Goal: Register for event/course

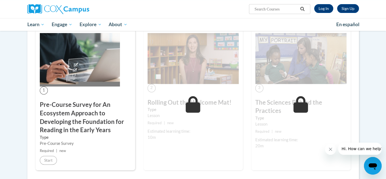
scroll to position [113, 0]
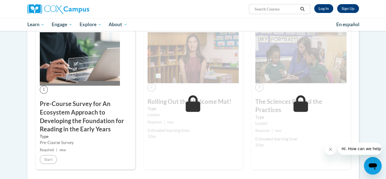
click at [76, 83] on img at bounding box center [80, 59] width 80 height 54
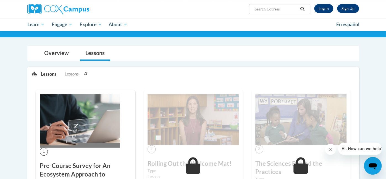
scroll to position [50, 0]
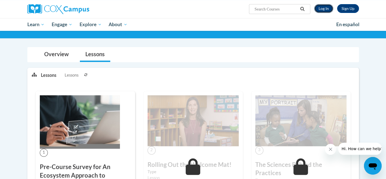
click at [319, 9] on link "Log In" at bounding box center [323, 8] width 19 height 9
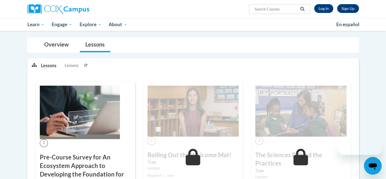
scroll to position [50, 0]
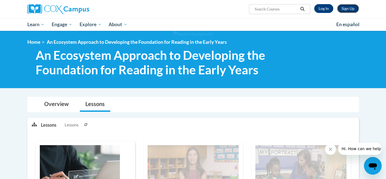
click at [349, 8] on link "Sign Up" at bounding box center [348, 8] width 22 height 9
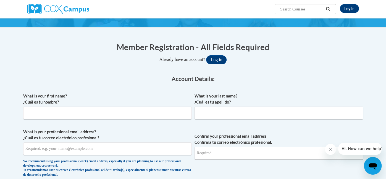
scroll to position [39, 0]
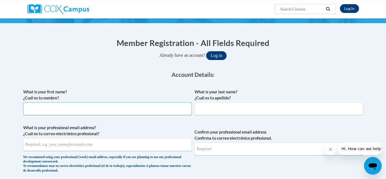
click at [102, 103] on input "What is your first name? ¿Cuál es tu nombre?" at bounding box center [107, 109] width 168 height 13
type input "Emma"
type input "Wagner"
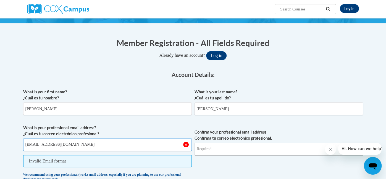
type input "ewagner@trlsd.org"
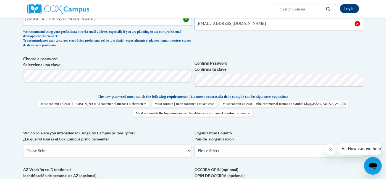
scroll to position [168, 0]
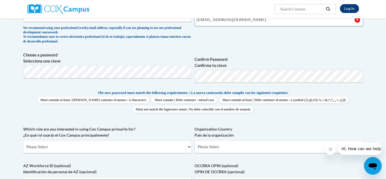
type input "ewagner@trlsd.org"
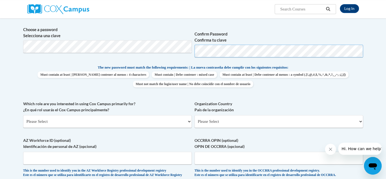
scroll to position [196, 0]
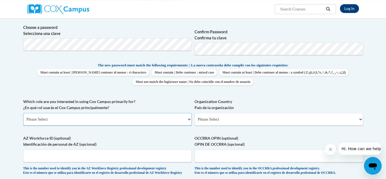
click at [135, 121] on select "Please Select College/University | Colegio/Universidad Community/Nonprofit Part…" at bounding box center [107, 119] width 168 height 13
select select "fbf2d438-af2f-41f8-98f1-81c410e29de3"
click at [23, 113] on select "Please Select College/University | Colegio/Universidad Community/Nonprofit Part…" at bounding box center [107, 119] width 168 height 13
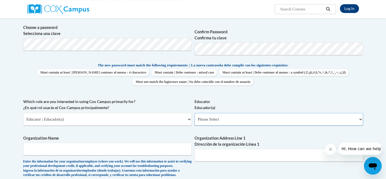
click at [229, 120] on select "Please Select Early Learning/Daycare Teacher/Family Home Care Provider | Maestr…" at bounding box center [278, 119] width 168 height 13
select select "8e40623d-54d0-45cd-9f92-5df65cd3f8cf"
click at [194, 113] on select "Please Select Early Learning/Daycare Teacher/Family Home Care Provider | Maestr…" at bounding box center [278, 119] width 168 height 13
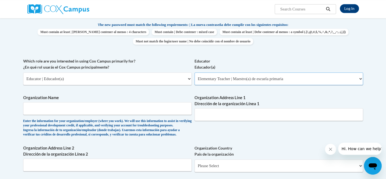
scroll to position [236, 0]
click at [132, 109] on input "Organization Name" at bounding box center [107, 109] width 168 height 13
type input "Three Rivers Elementary School"
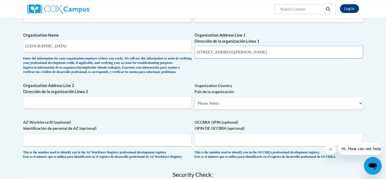
scroll to position [300, 0]
type input "56 Cooper Ave"
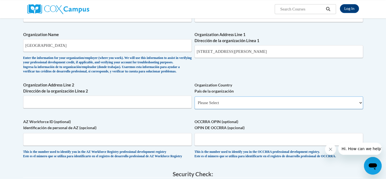
click at [232, 109] on select "Please Select United States | Estados Unidos Outside of the United States | Fue…" at bounding box center [278, 103] width 168 height 13
select select "ad49bcad-a171-4b2e-b99c-48b446064914"
click at [194, 105] on select "Please Select United States | Estados Unidos Outside of the United States | Fue…" at bounding box center [278, 103] width 168 height 13
select select
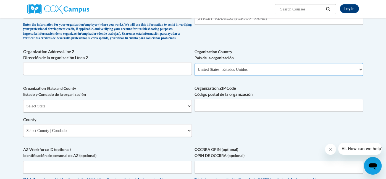
scroll to position [335, 0]
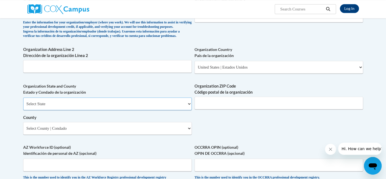
click at [152, 110] on select "Select State Alabama Alaska Arizona Arkansas California Colorado Connecticut De…" at bounding box center [107, 104] width 168 height 13
select select "Ohio"
click at [23, 106] on select "Select State Alabama Alaska Arizona Arkansas California Colorado Connecticut De…" at bounding box center [107, 104] width 168 height 13
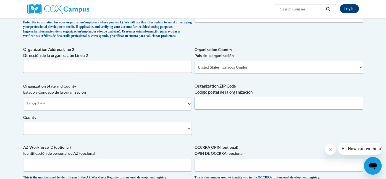
click at [244, 110] on input "Organization ZIP Code Código postal de la organización" at bounding box center [278, 103] width 168 height 13
type input "45002"
click at [139, 135] on div "Select State Alabama Alaska Arizona Arkansas California Colorado Connecticut De…" at bounding box center [107, 116] width 168 height 37
click at [137, 135] on select "Select County Adams Allen Ashland Ashtabula Athens Auglaize Belmont Brown Butle…" at bounding box center [107, 128] width 168 height 13
select select "Hamilton"
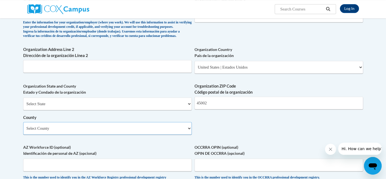
click at [23, 131] on select "Select County Adams Allen Ashland Ashtabula Athens Auglaize Belmont Brown Butle…" at bounding box center [107, 128] width 168 height 13
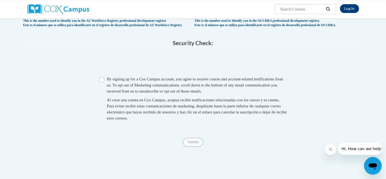
scroll to position [498, 0]
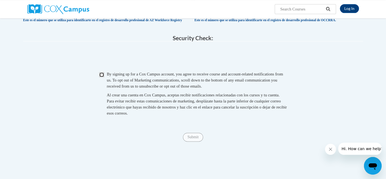
click at [102, 77] on input "Checkbox" at bounding box center [101, 74] width 5 height 5
checkbox input "true"
click at [198, 142] on input "Submit" at bounding box center [193, 137] width 20 height 9
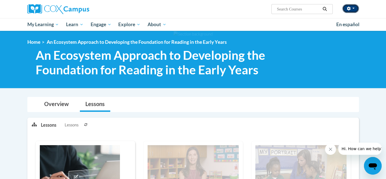
click at [353, 6] on button "button" at bounding box center [350, 8] width 17 height 9
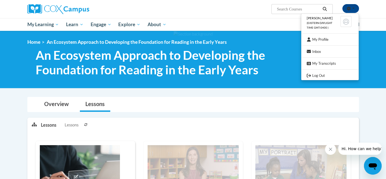
click at [385, 74] on div at bounding box center [193, 59] width 386 height 57
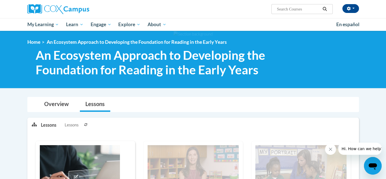
click at [332, 147] on icon "Close message from company" at bounding box center [330, 149] width 4 height 4
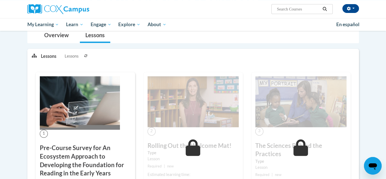
scroll to position [70, 0]
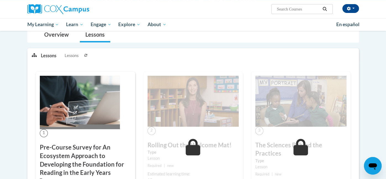
click at [122, 88] on div "1 Pre-Course Survey for An Ecosystem Approach to Developing the Foundation for …" at bounding box center [85, 143] width 99 height 142
click at [84, 110] on img at bounding box center [80, 103] width 80 height 54
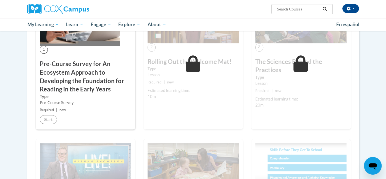
scroll to position [141, 0]
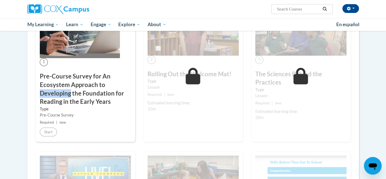
click at [86, 54] on div "1 Pre-Course Survey for An Ecosystem Approach to Developing the Foundation for …" at bounding box center [85, 72] width 99 height 142
click at [44, 66] on div "1 Pre-Course Survey for An Ecosystem Approach to Developing the Foundation for …" at bounding box center [85, 72] width 99 height 142
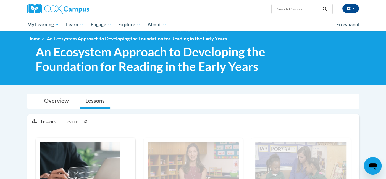
scroll to position [0, 0]
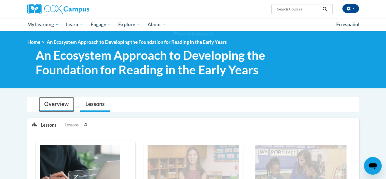
click at [67, 103] on link "Overview" at bounding box center [57, 104] width 36 height 15
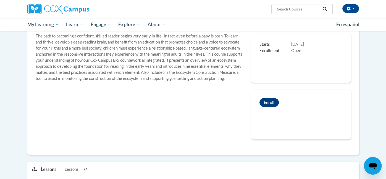
scroll to position [113, 0]
click at [271, 100] on button "Enroll" at bounding box center [268, 102] width 19 height 9
click at [104, 40] on div "The path to becoming a confident, skilled reader begins very early in life- in …" at bounding box center [138, 57] width 215 height 49
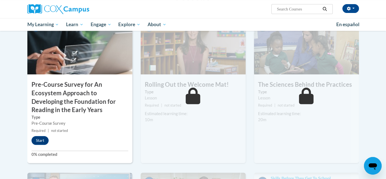
scroll to position [139, 0]
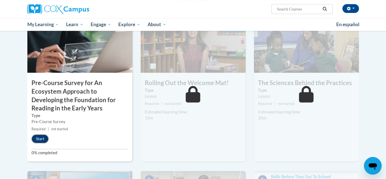
click at [37, 138] on button "Start" at bounding box center [39, 139] width 17 height 9
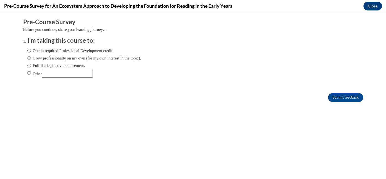
scroll to position [0, 0]
click at [77, 50] on label "Obtain required Professional Development credit." at bounding box center [70, 51] width 86 height 6
click at [31, 50] on input "Obtain required Professional Development credit." at bounding box center [29, 51] width 4 height 6
radio input "true"
click at [336, 97] on input "Submit feedback" at bounding box center [345, 97] width 35 height 9
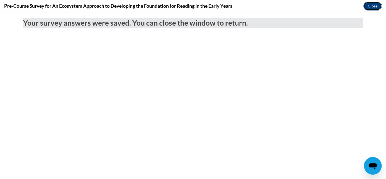
click at [375, 6] on button "Close" at bounding box center [372, 6] width 18 height 9
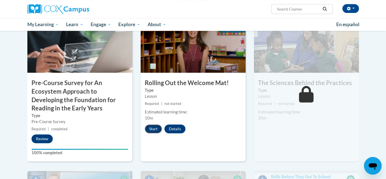
click at [154, 129] on button "Start" at bounding box center [153, 129] width 17 height 9
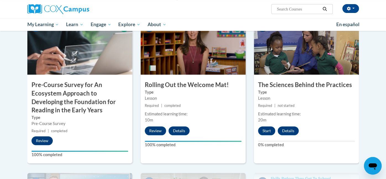
scroll to position [141, 0]
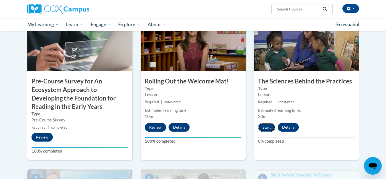
click at [266, 128] on button "Start" at bounding box center [266, 127] width 17 height 9
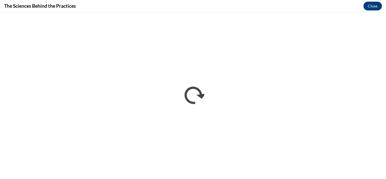
scroll to position [0, 0]
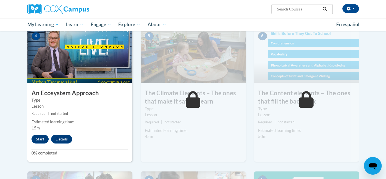
scroll to position [289, 0]
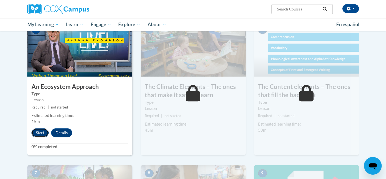
click at [41, 133] on button "Start" at bounding box center [39, 133] width 17 height 9
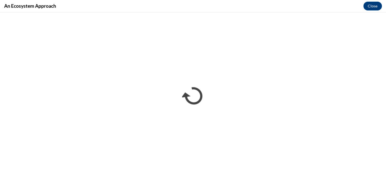
scroll to position [0, 0]
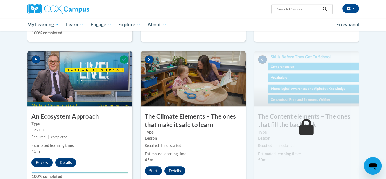
scroll to position [260, 0]
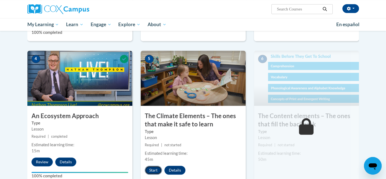
click at [152, 168] on button "Start" at bounding box center [153, 170] width 17 height 9
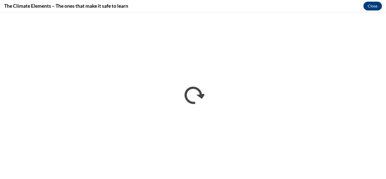
scroll to position [0, 0]
